Goal: Find specific page/section: Find specific page/section

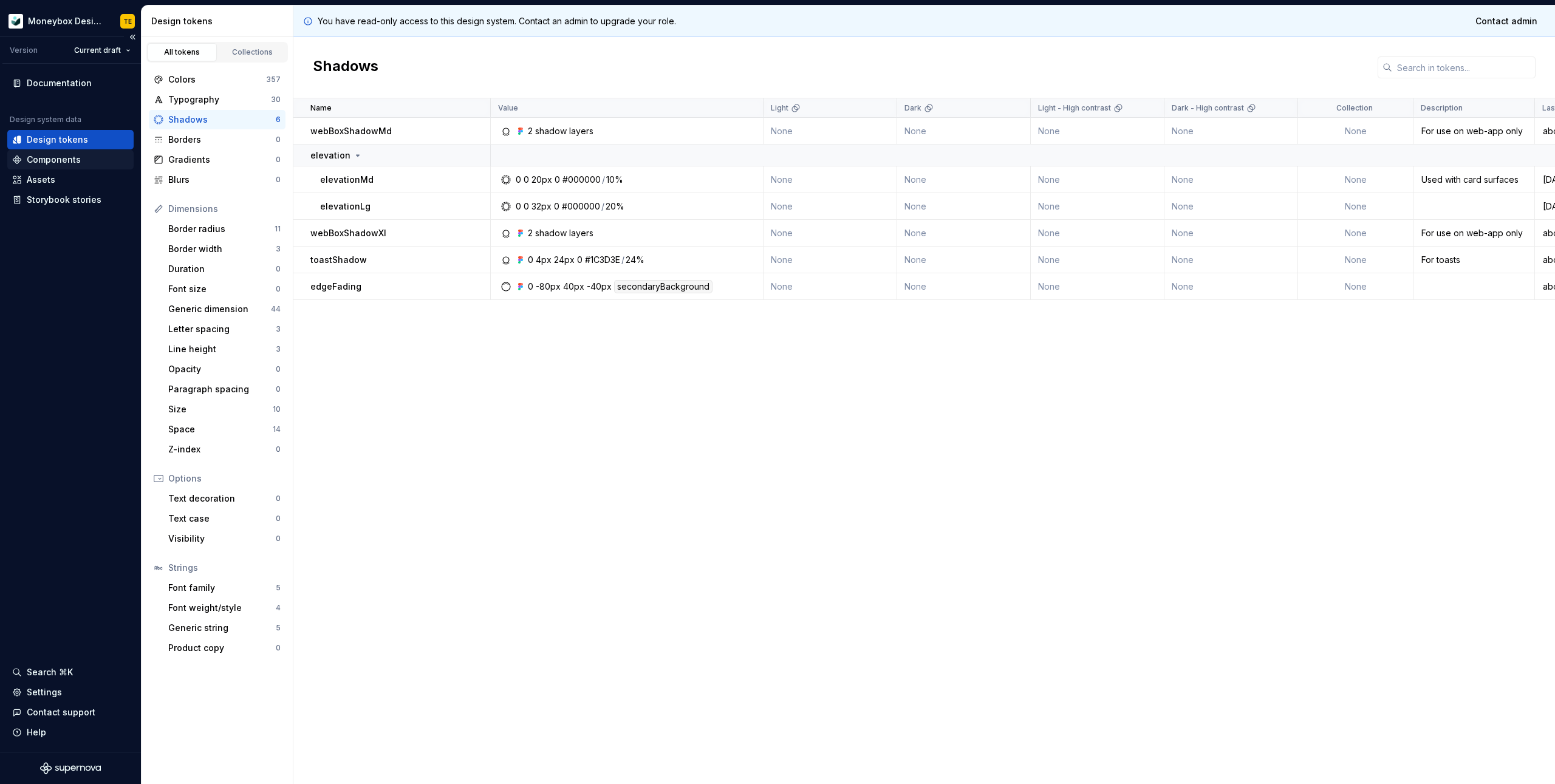
click at [39, 160] on div "Components" at bounding box center [54, 160] width 54 height 12
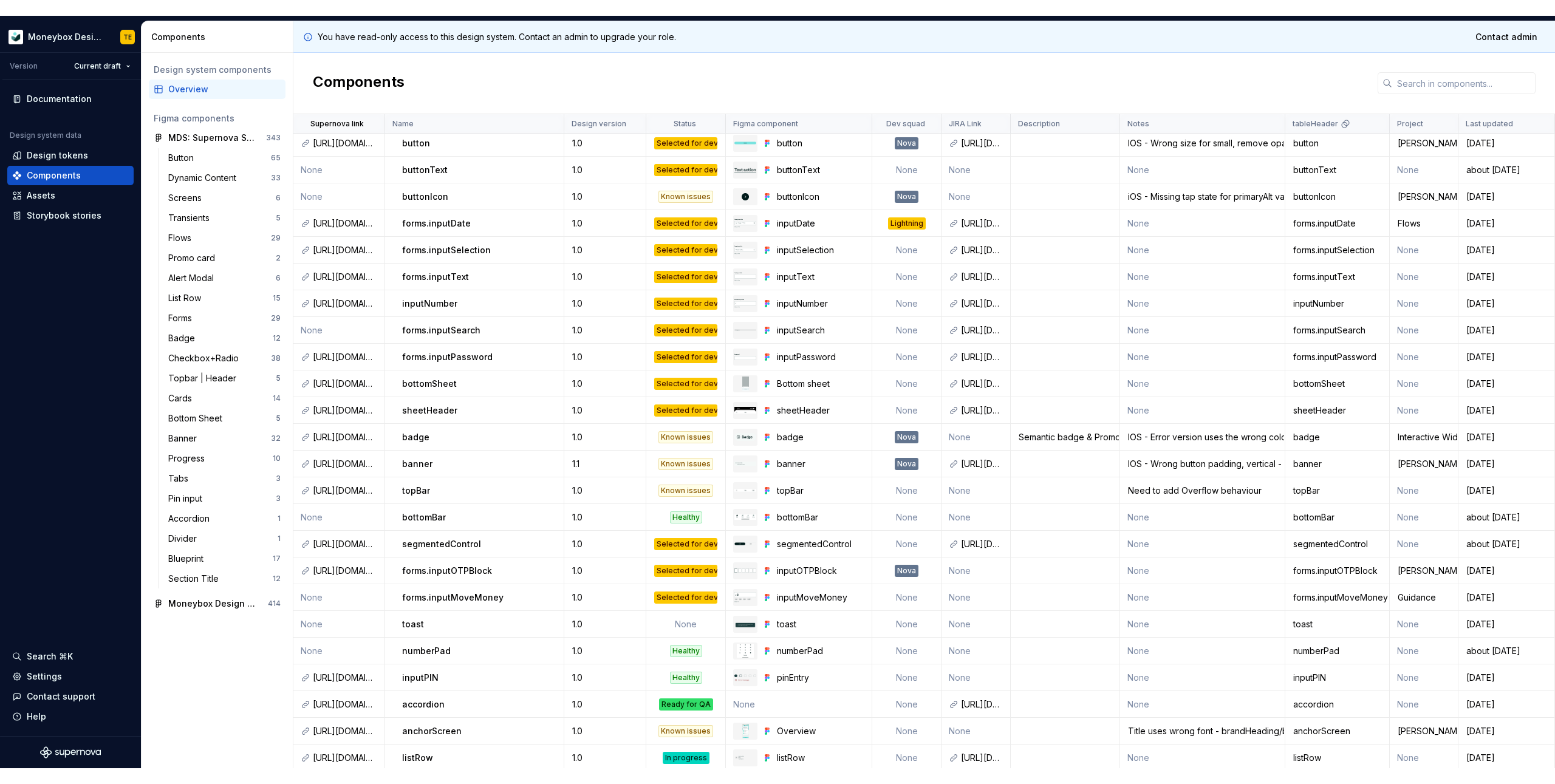
scroll to position [6, 0]
